Goal: Browse casually: Explore the website without a specific task or goal

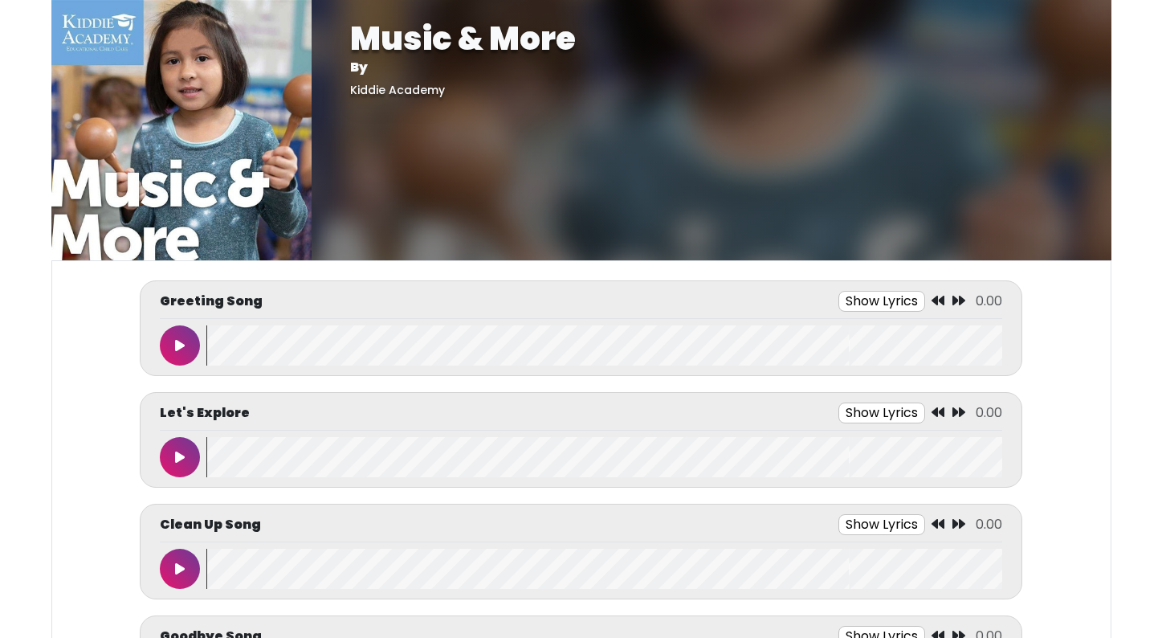
click at [193, 344] on button at bounding box center [180, 345] width 40 height 40
click at [167, 345] on button at bounding box center [180, 345] width 40 height 40
click at [183, 346] on icon at bounding box center [180, 345] width 10 height 13
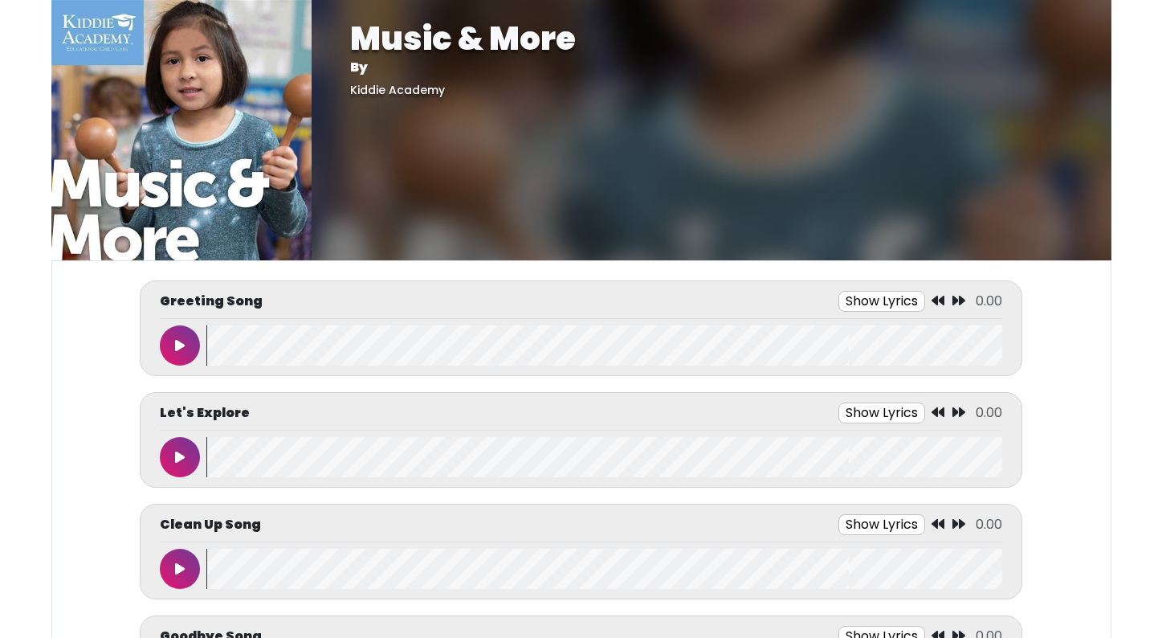
click at [183, 346] on icon at bounding box center [180, 345] width 10 height 13
click at [182, 348] on icon at bounding box center [180, 345] width 10 height 13
click at [178, 332] on button at bounding box center [180, 345] width 40 height 40
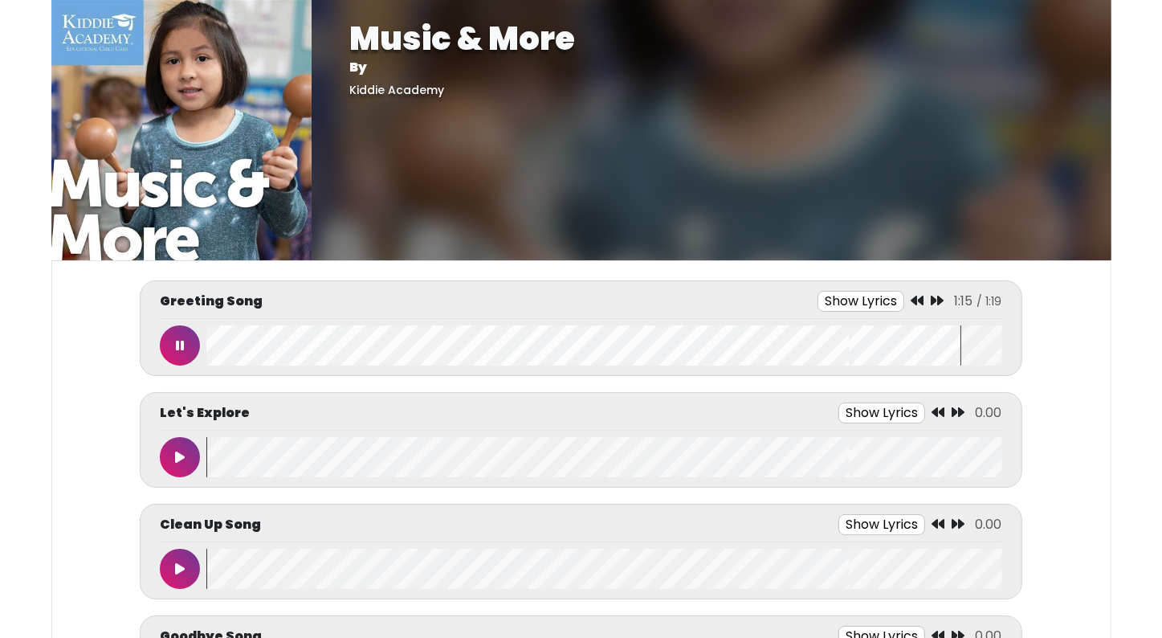
click at [165, 343] on button at bounding box center [180, 345] width 40 height 40
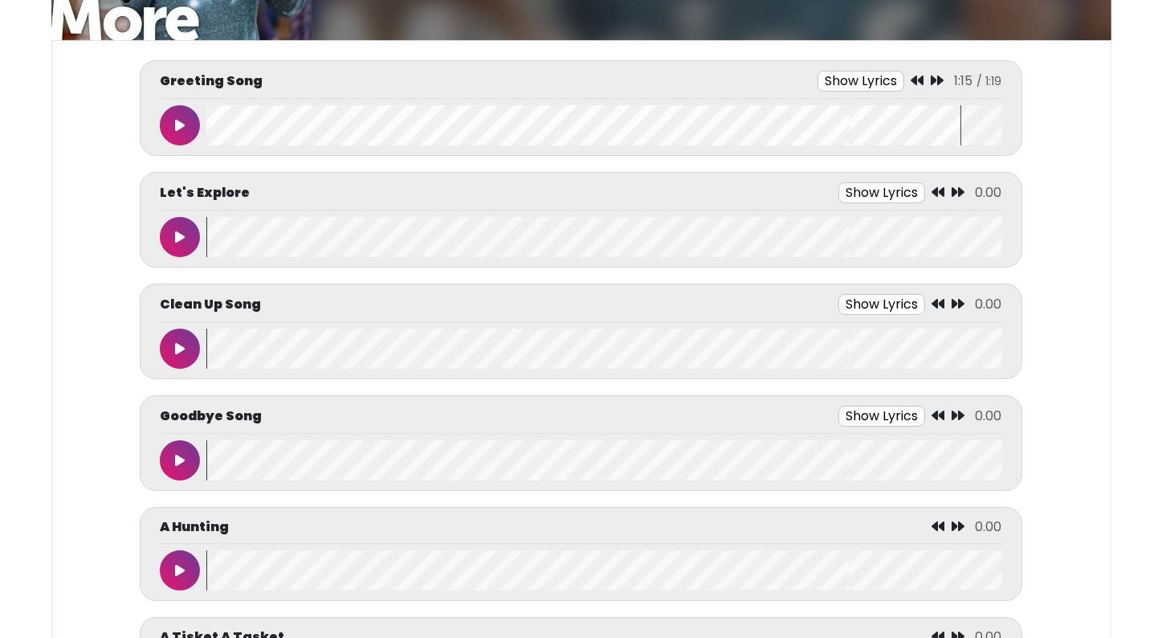
scroll to position [225, 0]
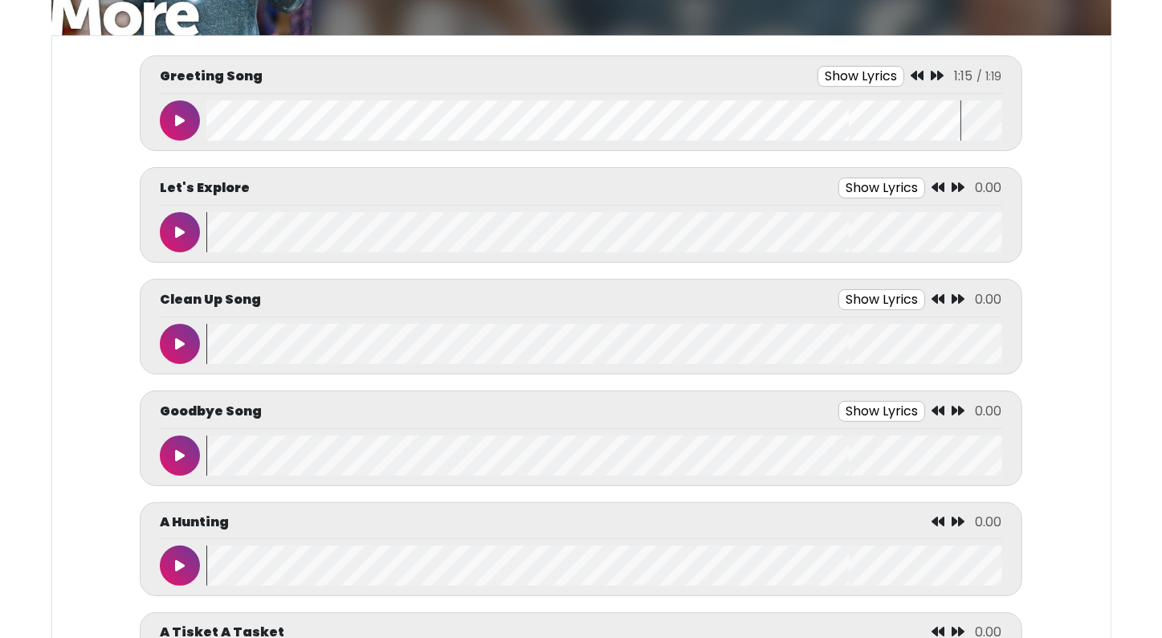
click at [192, 448] on button at bounding box center [180, 455] width 40 height 40
click at [186, 457] on button at bounding box center [180, 455] width 40 height 40
click at [39, 384] on body "Music & More By Kiddie Academy Music & More By Kiddie Academy" at bounding box center [581, 94] width 1162 height 638
